Goal: Task Accomplishment & Management: Manage account settings

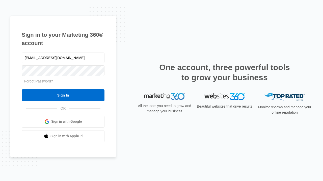
type input "[EMAIL_ADDRESS][DOMAIN_NAME]"
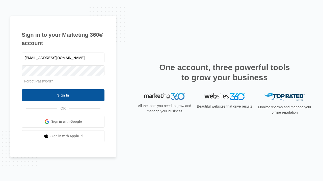
click at [63, 95] on input "Sign In" at bounding box center [63, 95] width 83 height 12
